Goal: Task Accomplishment & Management: Complete application form

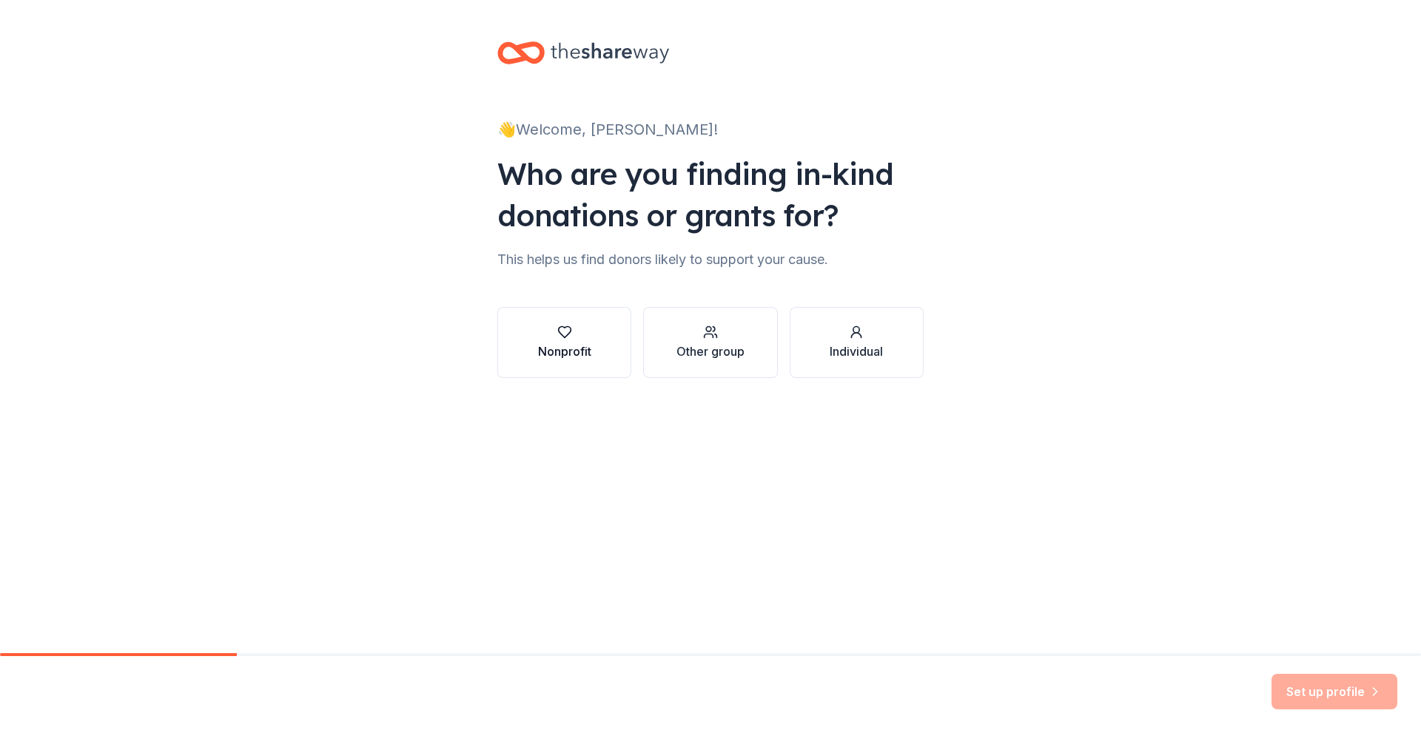
click at [565, 347] on div "Nonprofit" at bounding box center [564, 352] width 53 height 18
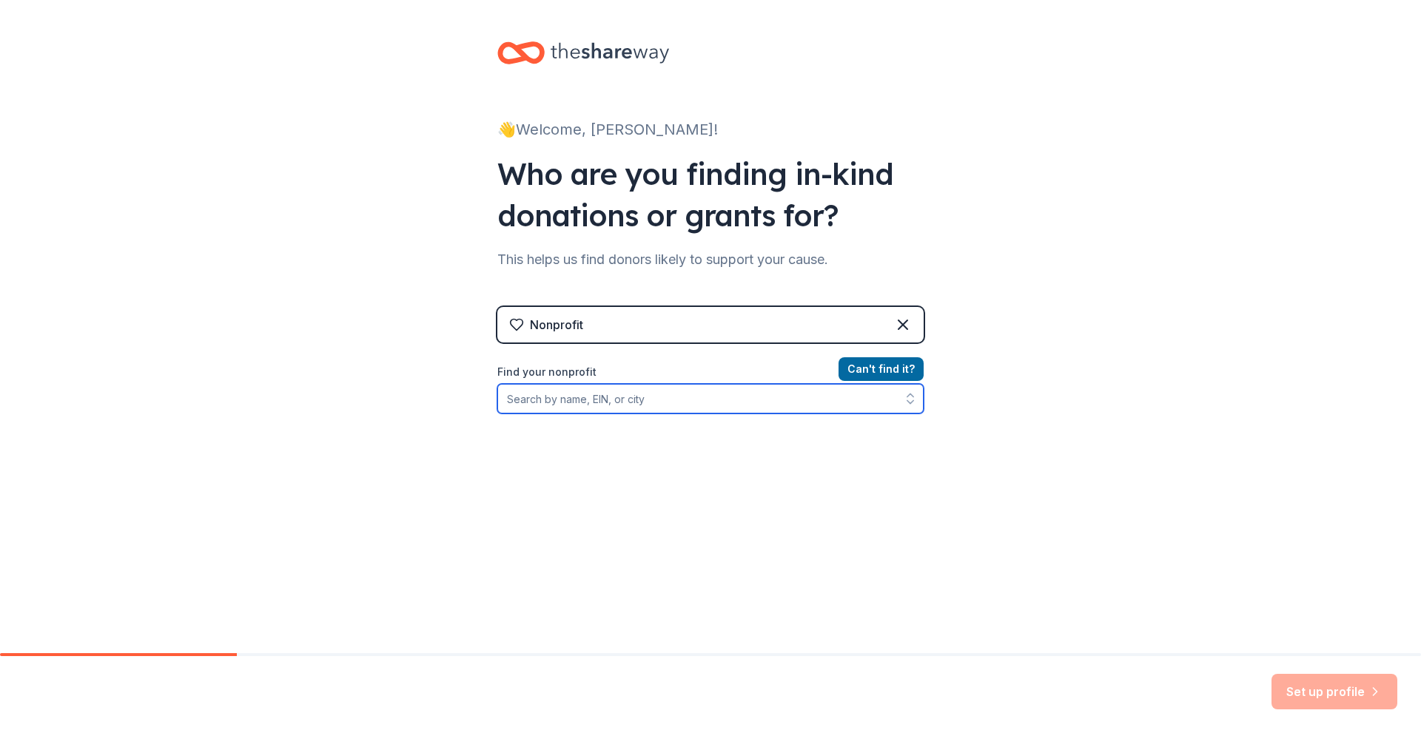
click at [652, 400] on input "Find your nonprofit" at bounding box center [710, 399] width 426 height 30
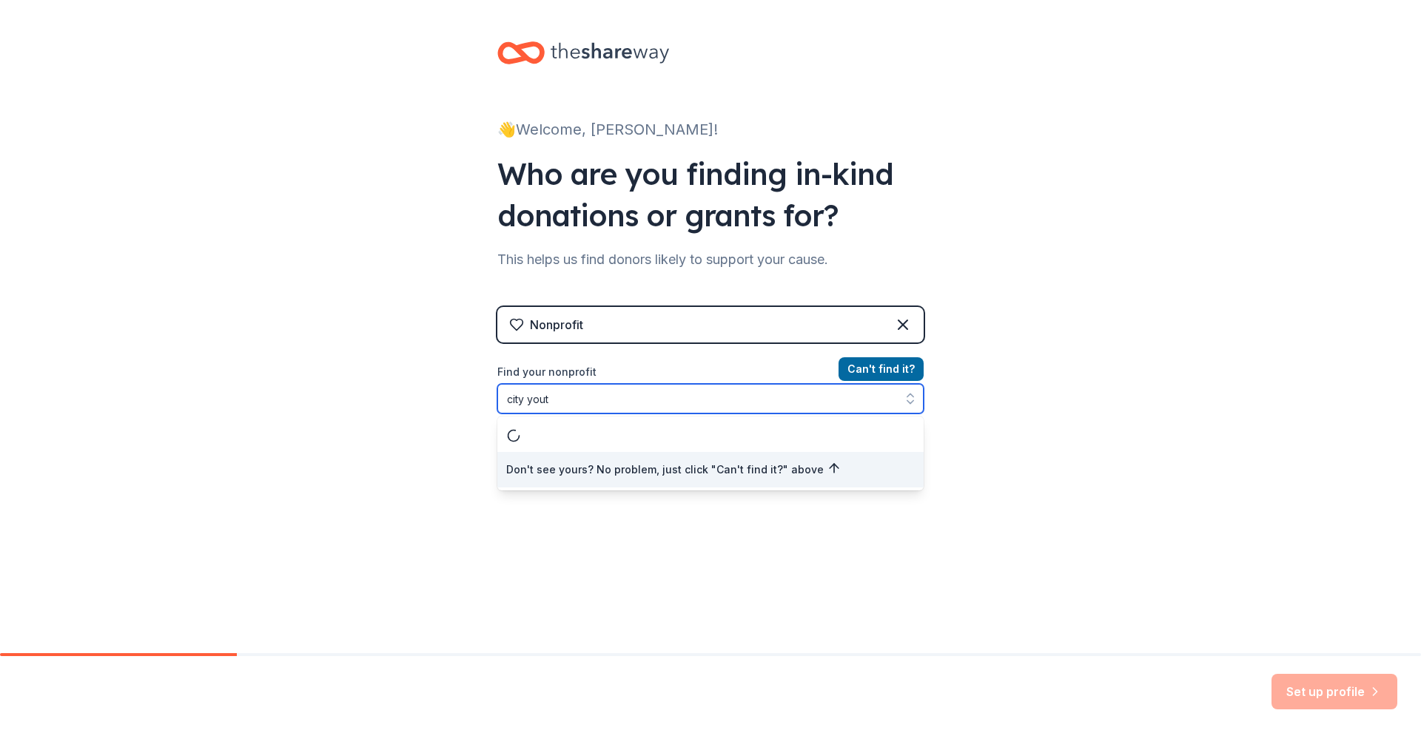
type input "city youth"
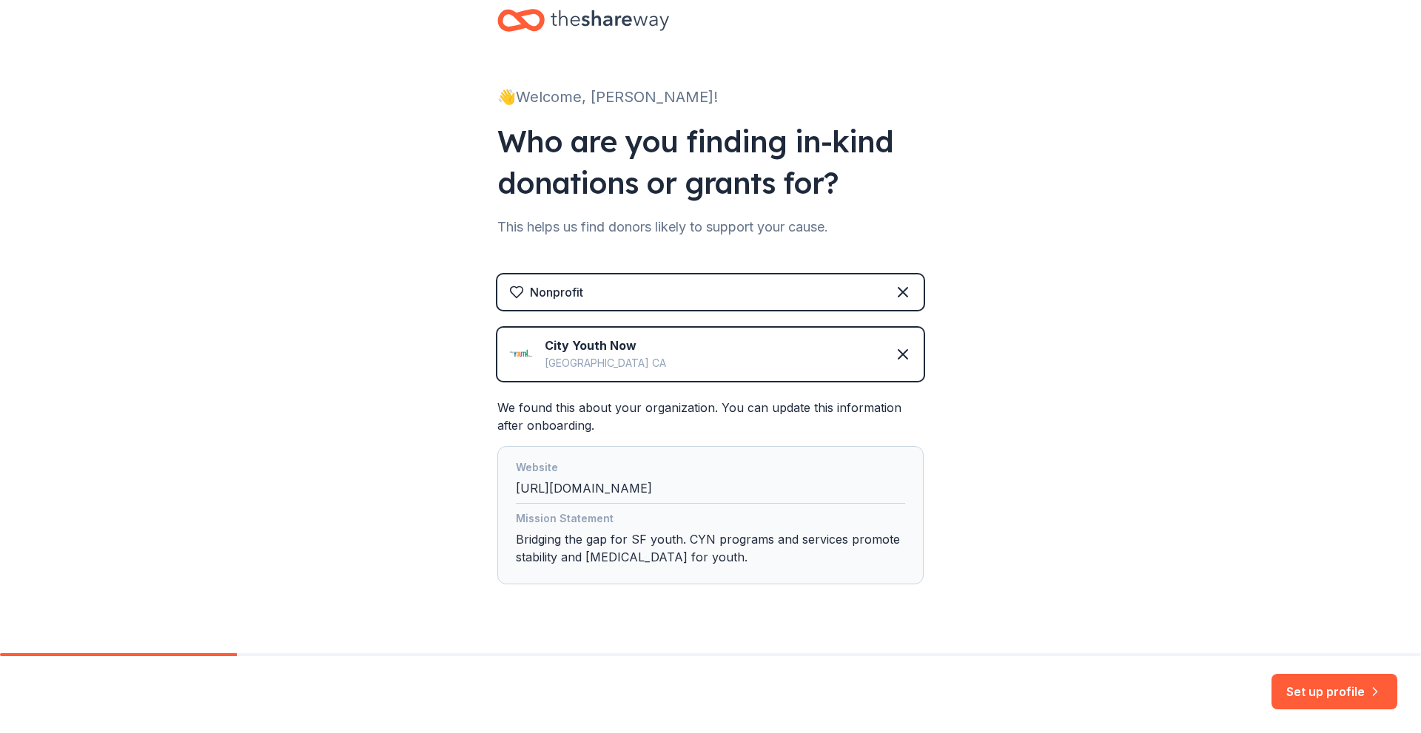
scroll to position [64, 0]
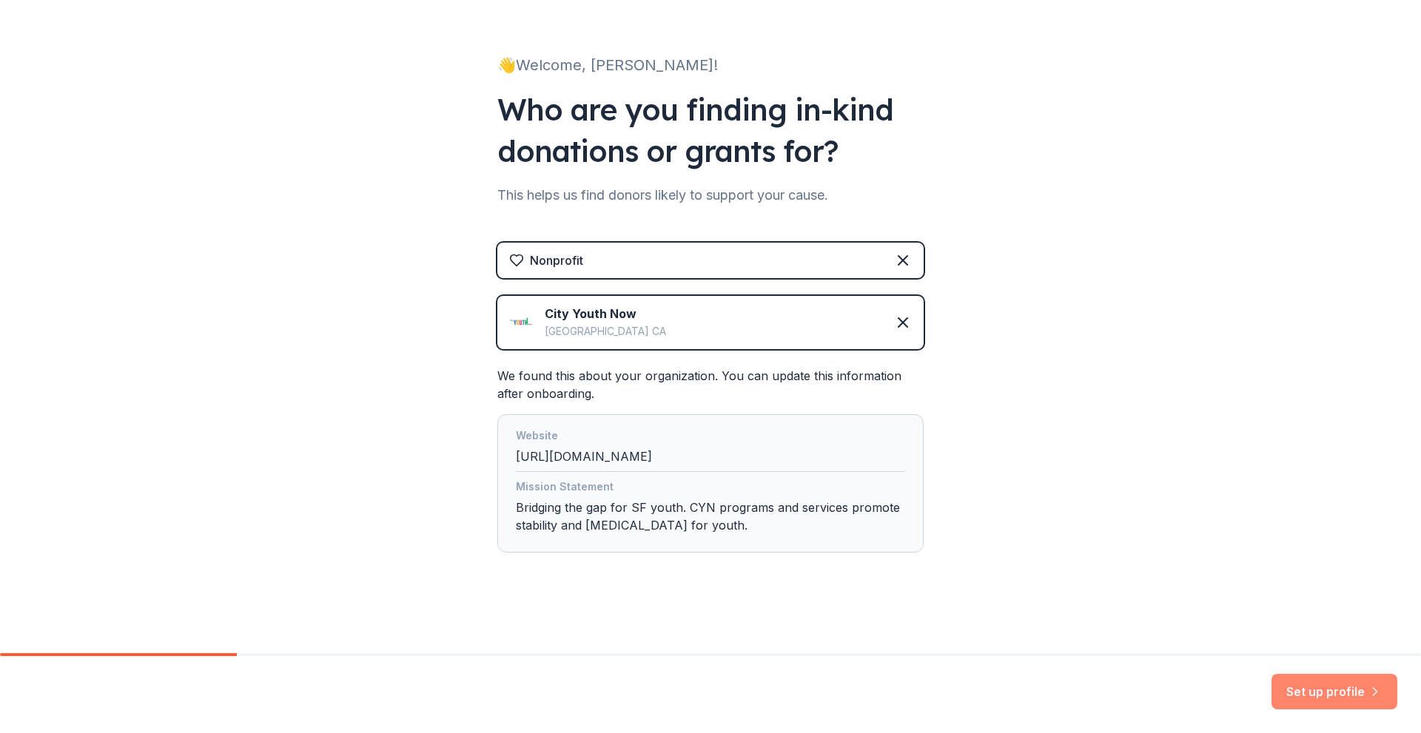
click at [1353, 693] on button "Set up profile" at bounding box center [1335, 692] width 126 height 36
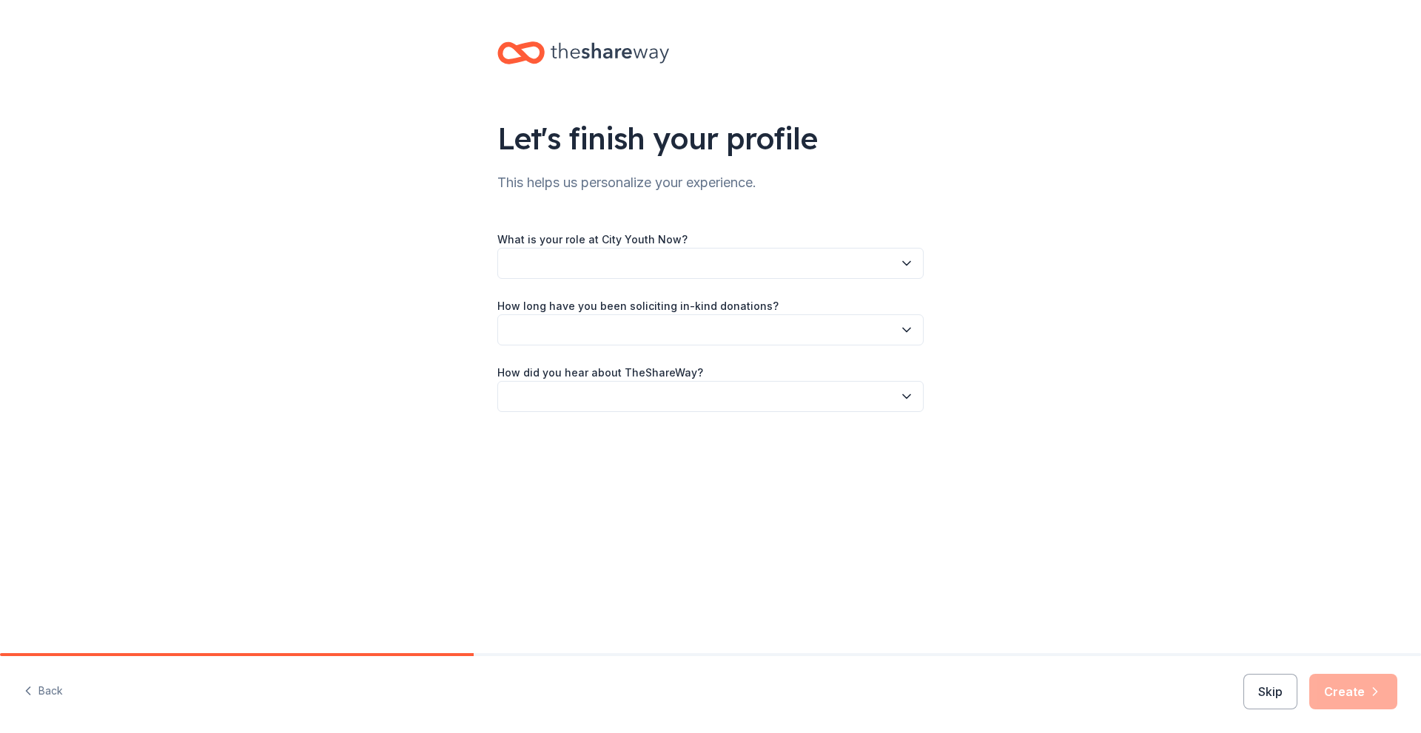
click at [904, 261] on icon "button" at bounding box center [906, 263] width 15 height 15
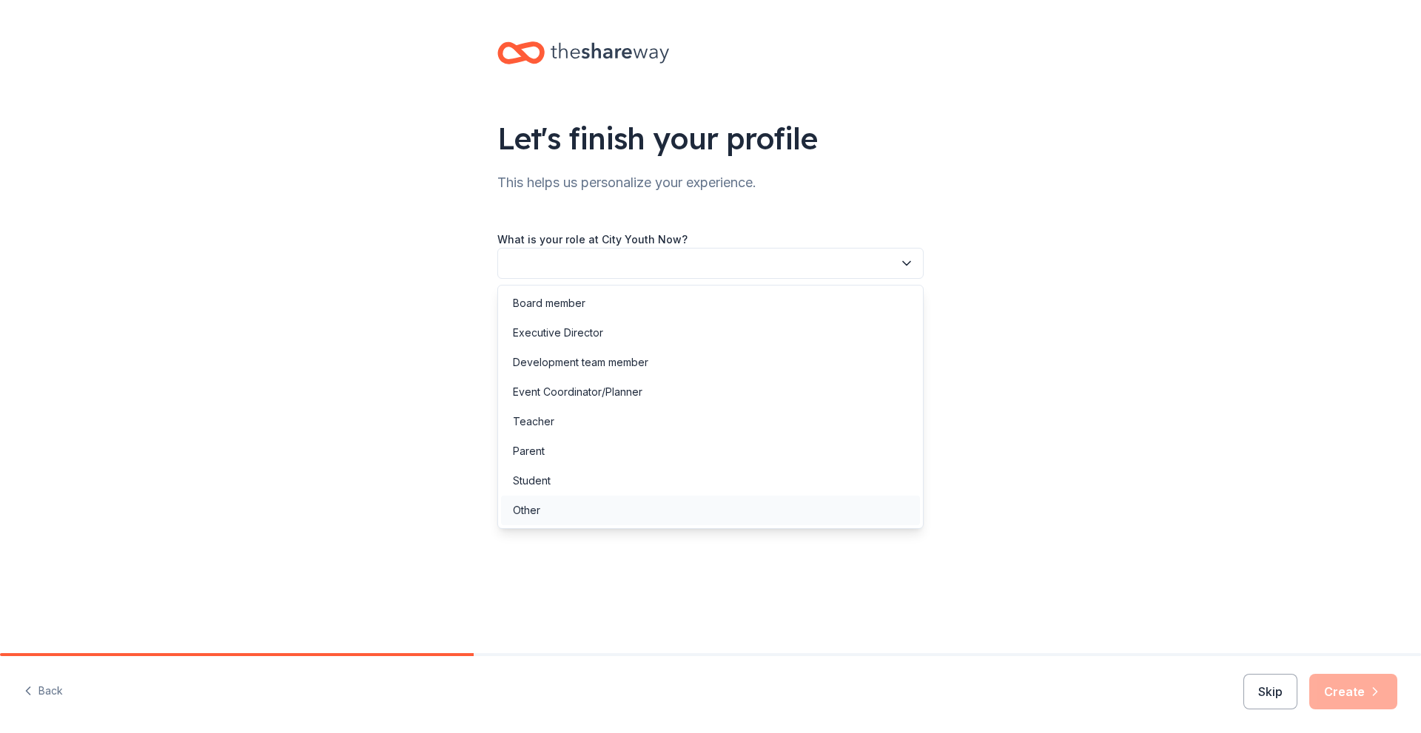
click at [529, 508] on div "Other" at bounding box center [526, 511] width 27 height 18
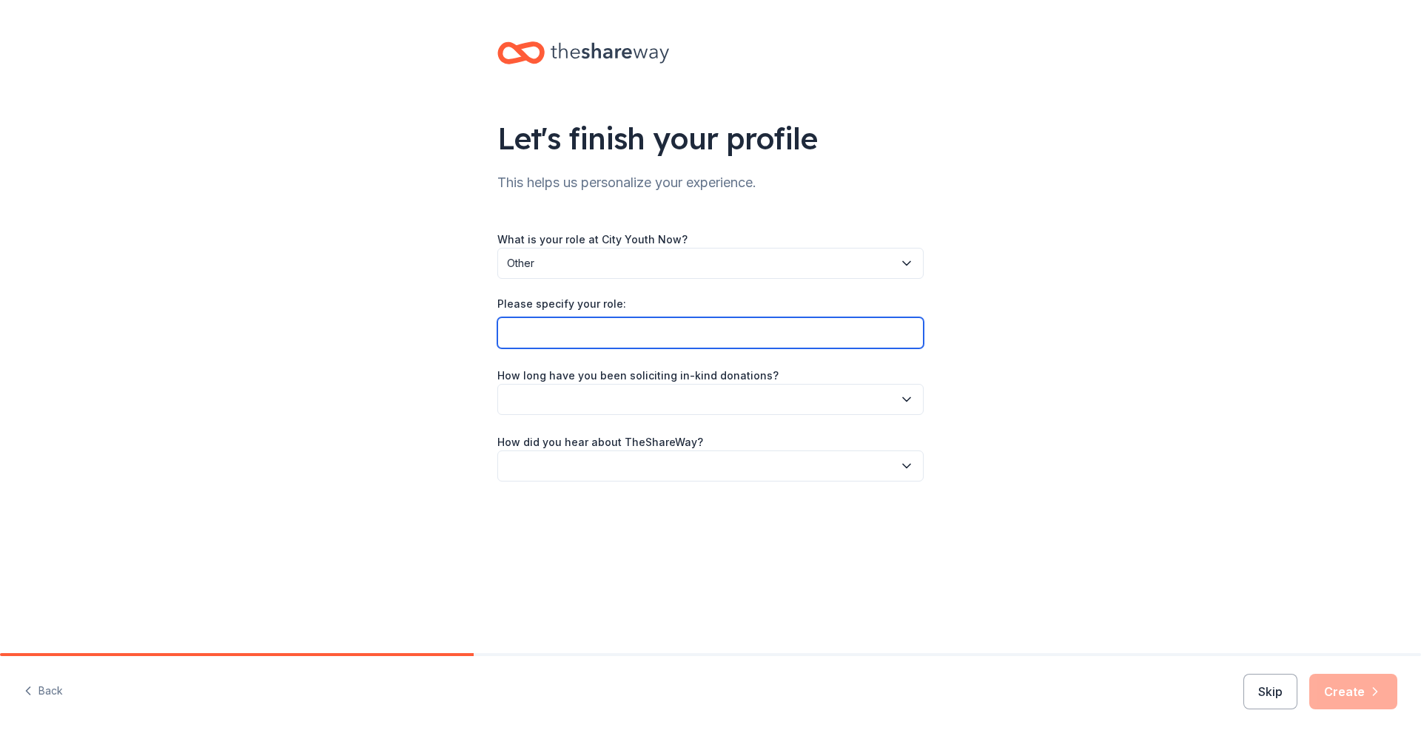
click at [544, 332] on input "Please specify your role:" at bounding box center [710, 333] width 426 height 31
type input "Former board member. Presently volunteer"
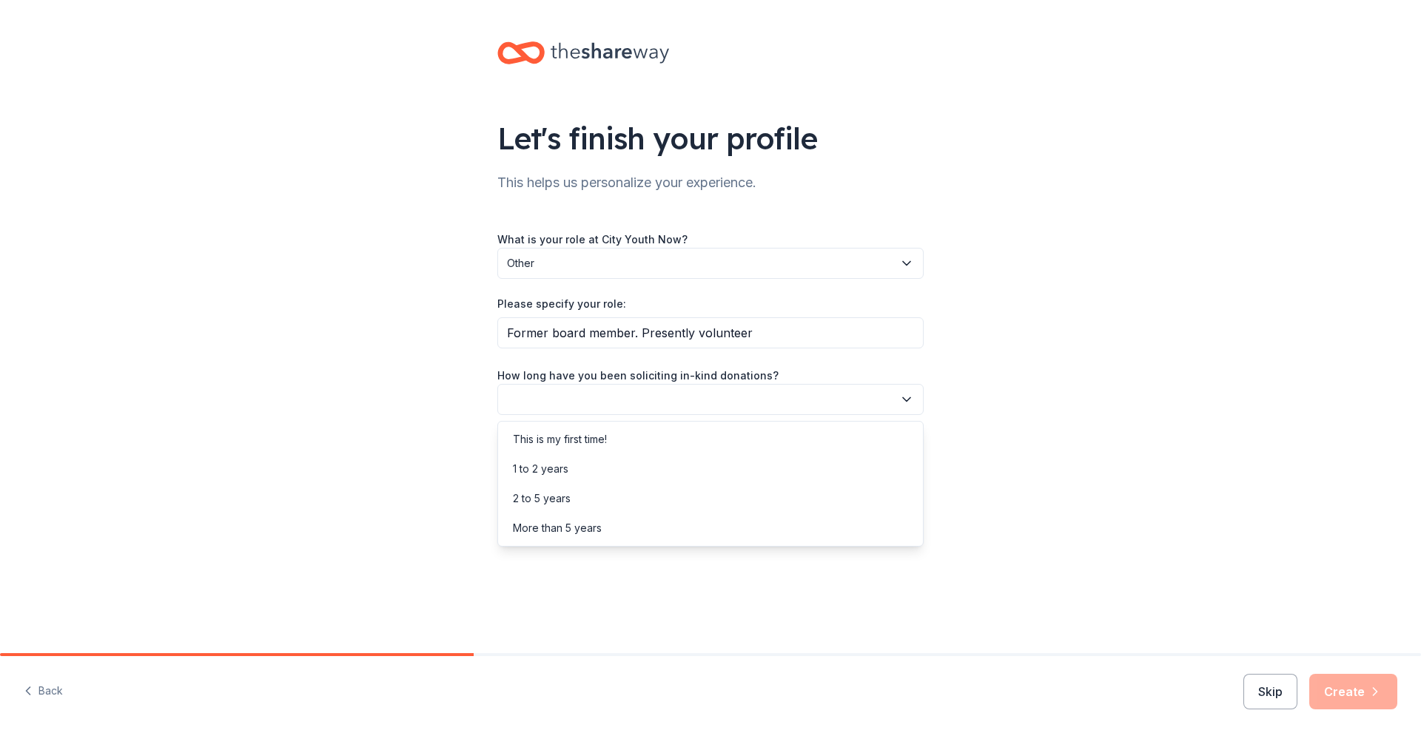
click at [904, 399] on icon "button" at bounding box center [906, 399] width 7 height 4
click at [606, 438] on div "This is my first time!" at bounding box center [560, 440] width 94 height 18
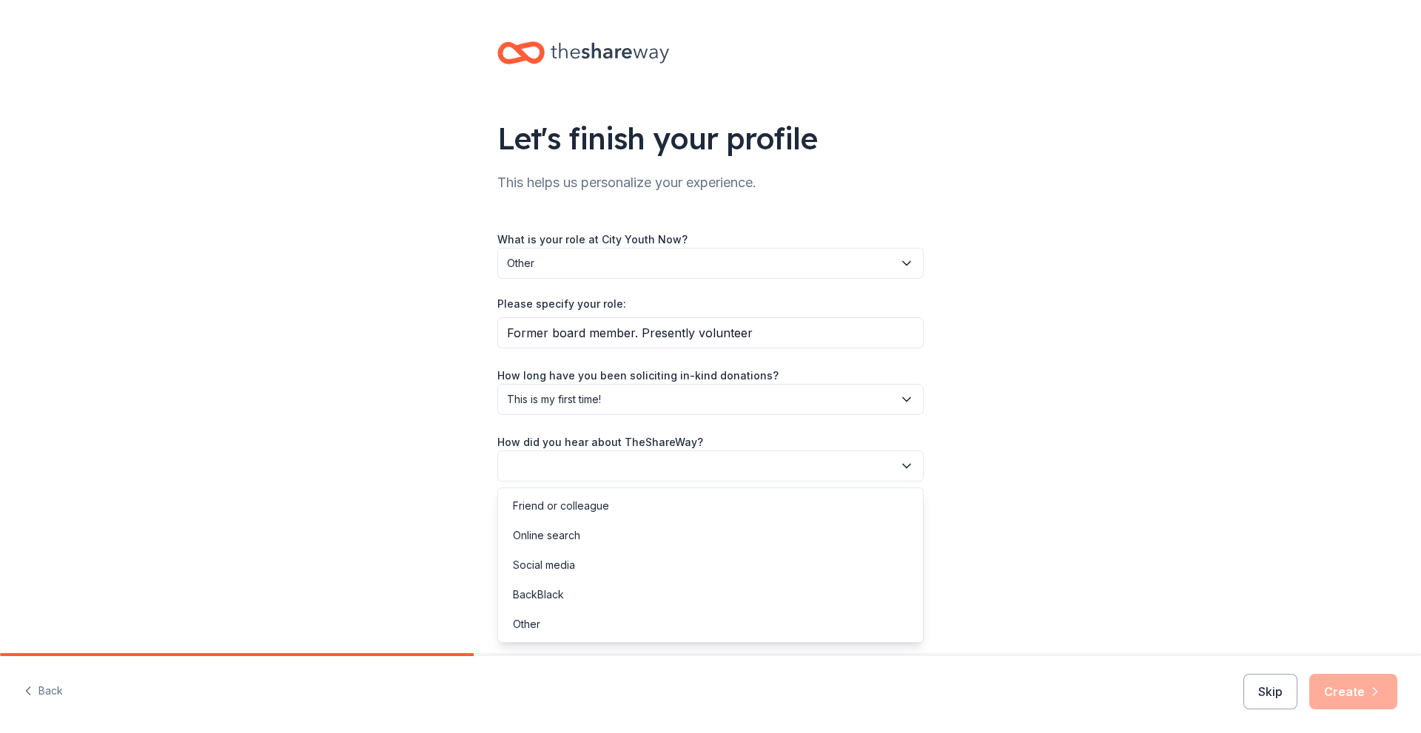
click at [900, 466] on icon "button" at bounding box center [906, 466] width 15 height 15
click at [571, 568] on div "Social media" at bounding box center [544, 566] width 62 height 18
click at [1358, 693] on button "Create" at bounding box center [1353, 692] width 88 height 36
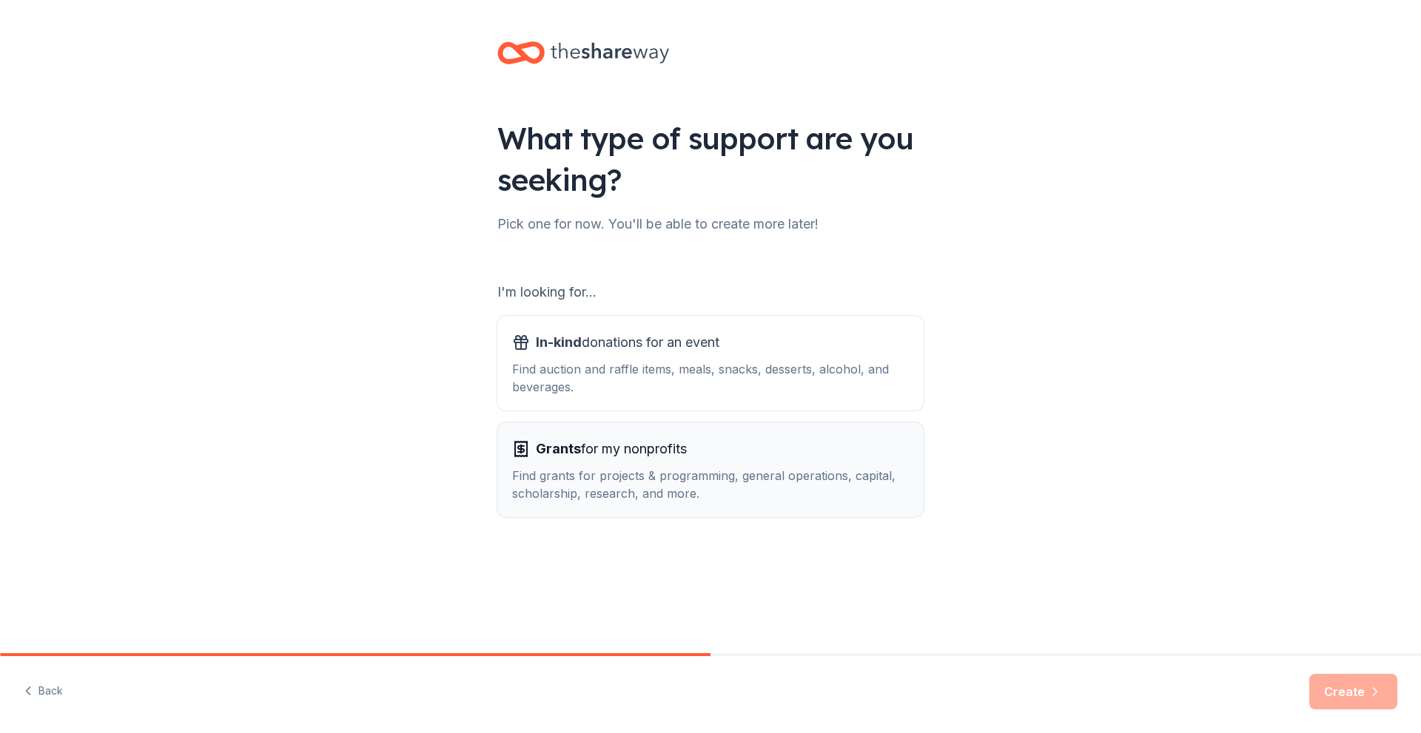
click at [605, 472] on div "Find grants for projects & programming, general operations, capital, scholarshi…" at bounding box center [710, 485] width 397 height 36
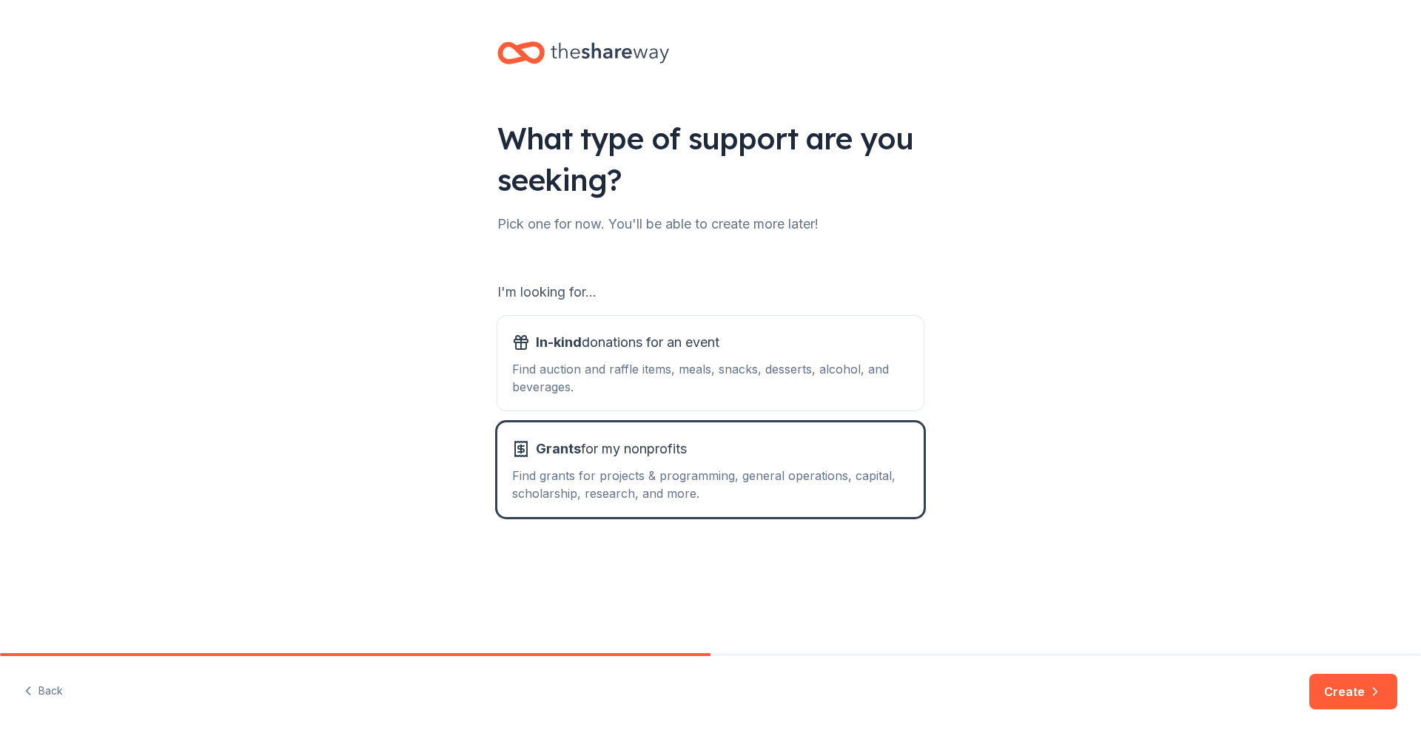
click at [1348, 694] on button "Create" at bounding box center [1353, 692] width 88 height 36
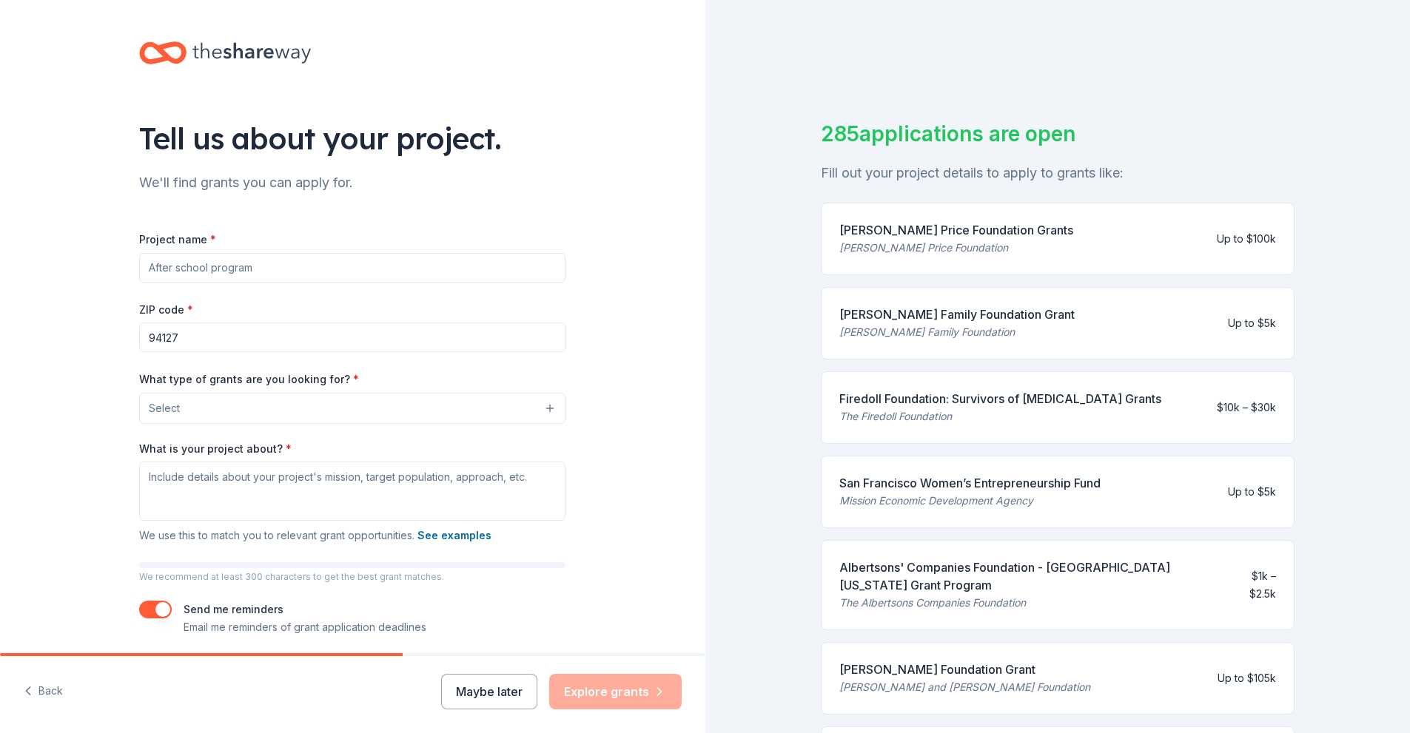
click at [461, 412] on button "Select" at bounding box center [352, 408] width 426 height 31
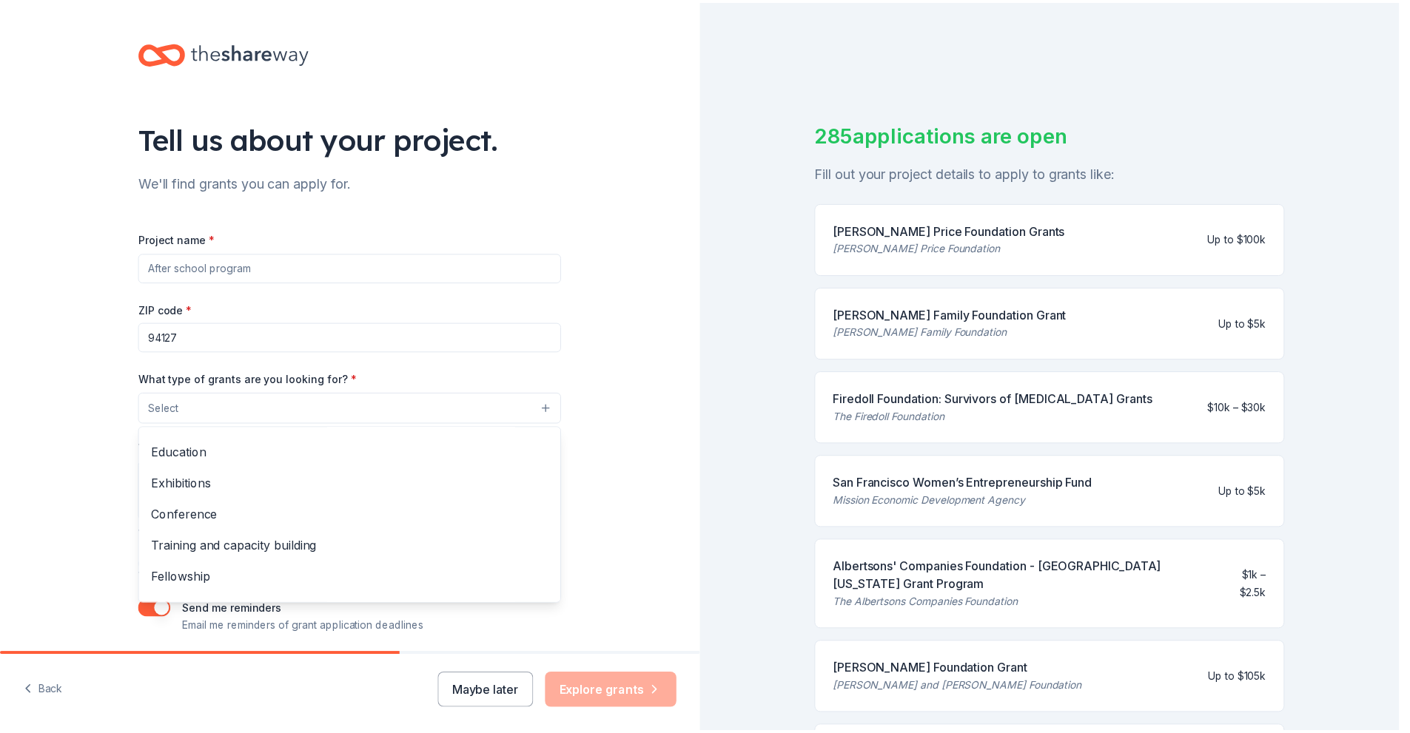
scroll to position [175, 0]
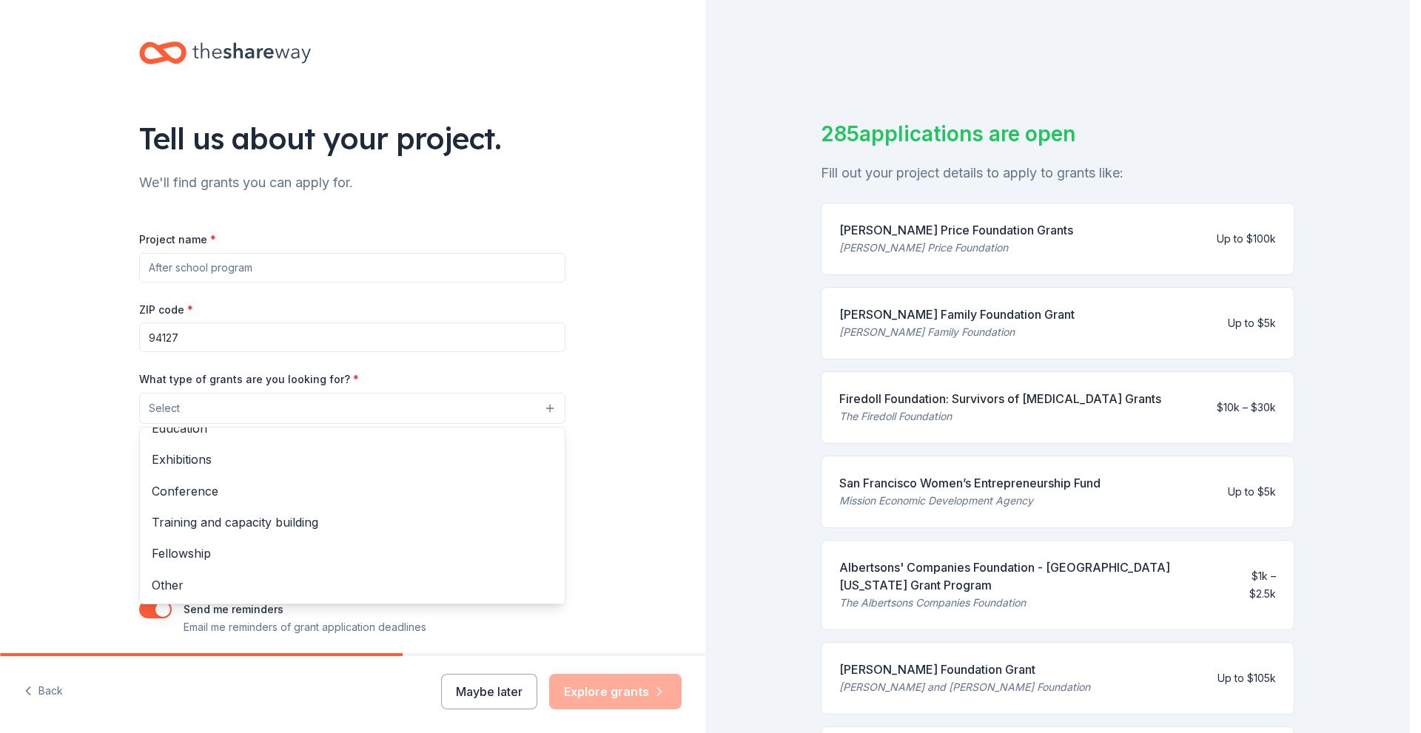
click at [672, 381] on div "Tell us about your project. We'll find grants you can apply for. Project name *…" at bounding box center [352, 354] width 705 height 708
